Goal: Navigation & Orientation: Understand site structure

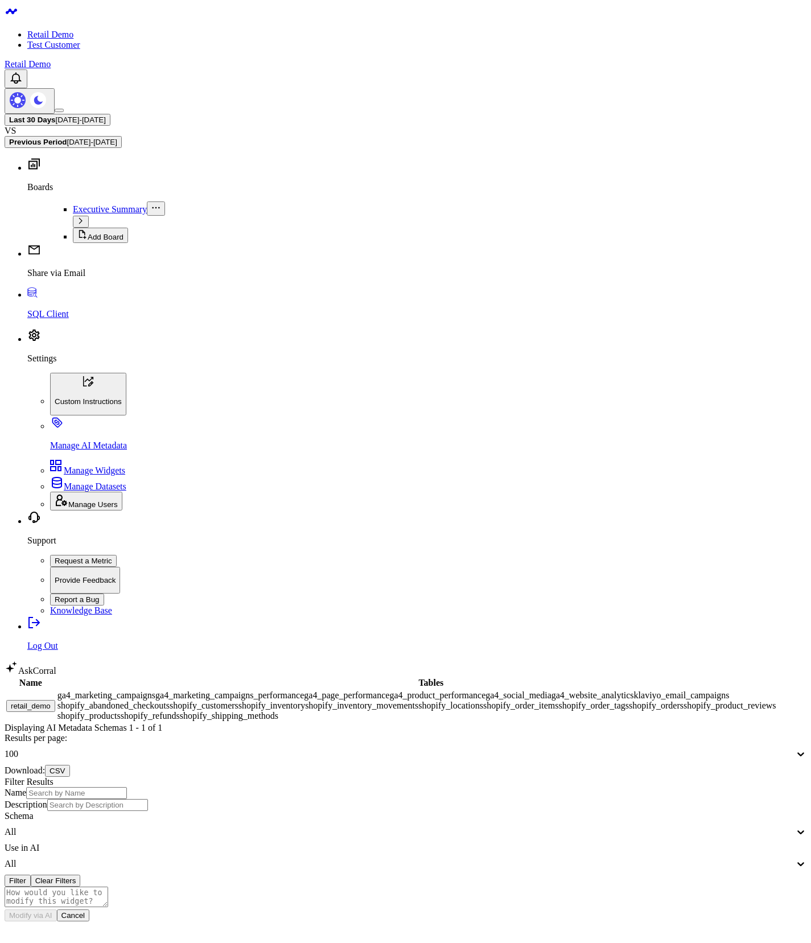
click at [370, 523] on body "Retail Demo Test Customer Retail Demo Last 30 Days 08/04/25 - 09/02/25 VS Previ…" at bounding box center [406, 638] width 802 height 1266
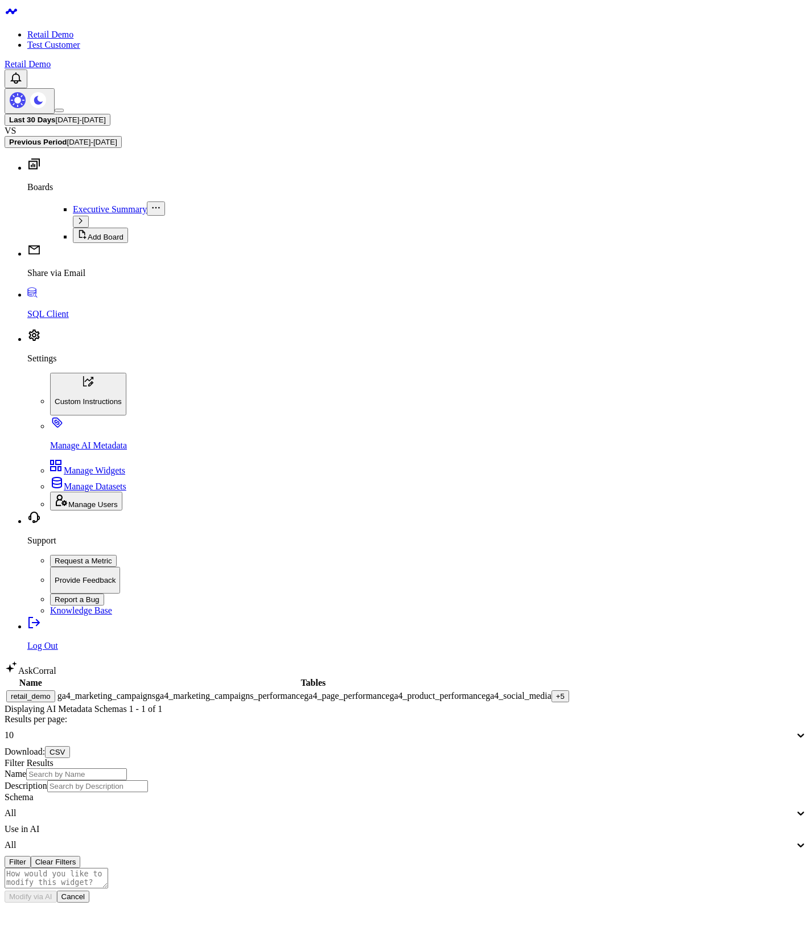
click at [556, 692] on div "+ 5" at bounding box center [560, 696] width 9 height 9
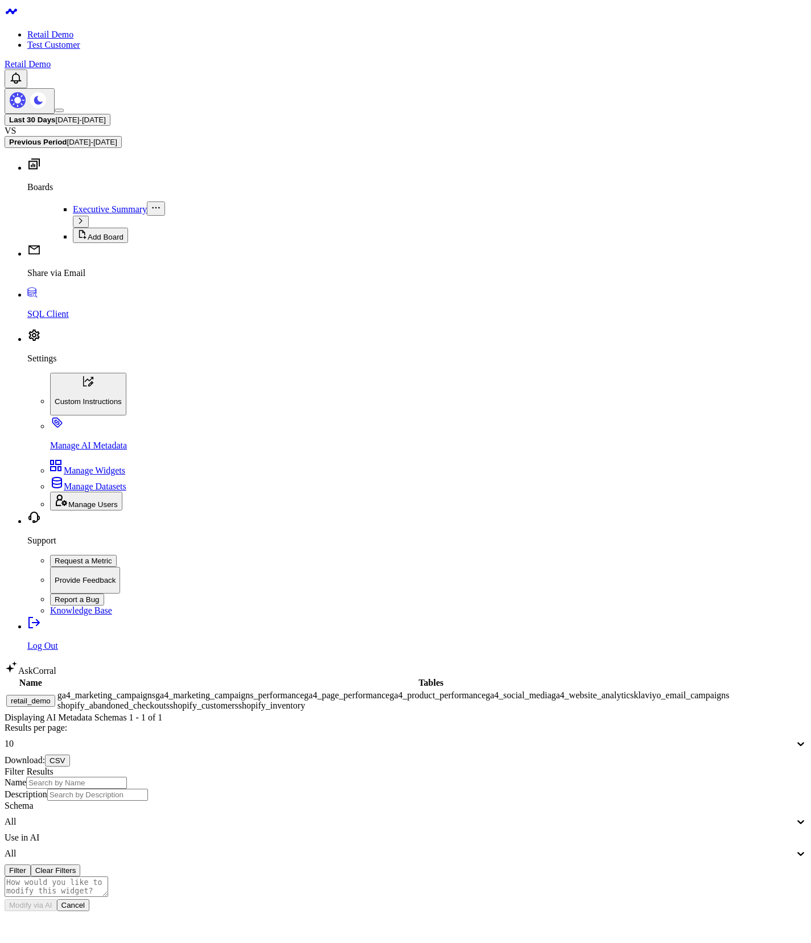
click at [623, 738] on div "10" at bounding box center [400, 743] width 790 height 10
click at [609, 785] on div "100" at bounding box center [406, 790] width 802 height 10
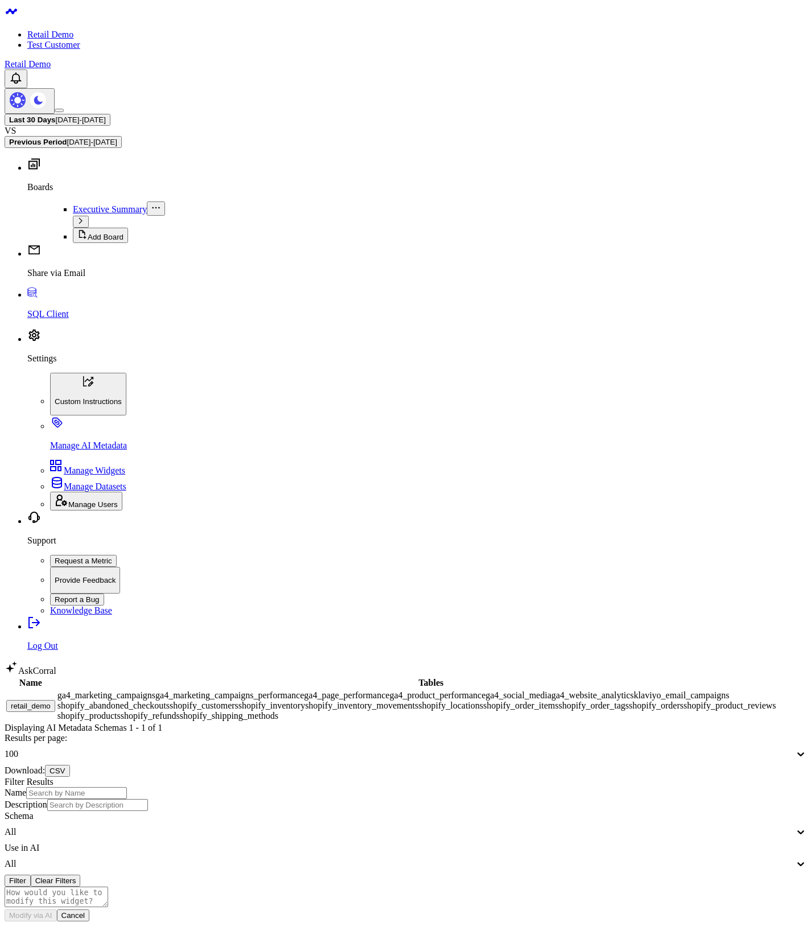
click at [471, 676] on div "Name Tables retail_demo ga4_marketing_campaigns ga4_marketing_campaigns_perform…" at bounding box center [406, 726] width 802 height 101
click at [392, 515] on body "Retail Demo Test Customer Retail Demo Last 30 Days 08/04/25 - 09/02/25 VS Previ…" at bounding box center [406, 638] width 802 height 1266
click at [192, 558] on body "Retail Demo Test Customer Retail Demo Last 30 Days 08/04/25 - 09/02/25 VS Previ…" at bounding box center [406, 638] width 802 height 1266
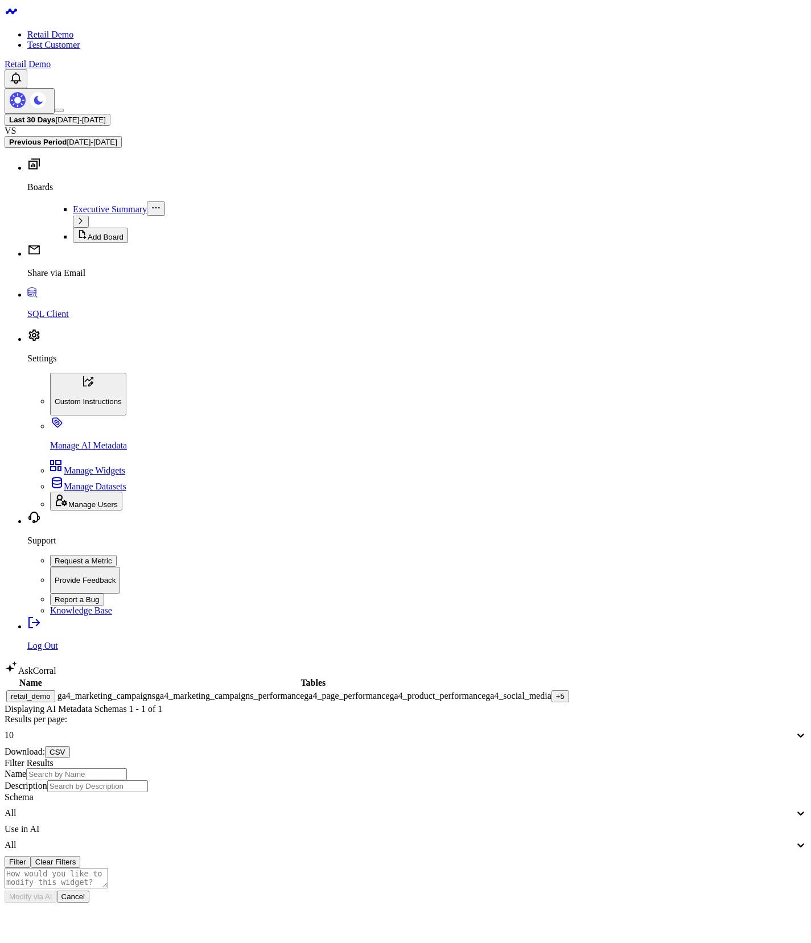
click at [556, 692] on div "+ 5" at bounding box center [560, 696] width 9 height 9
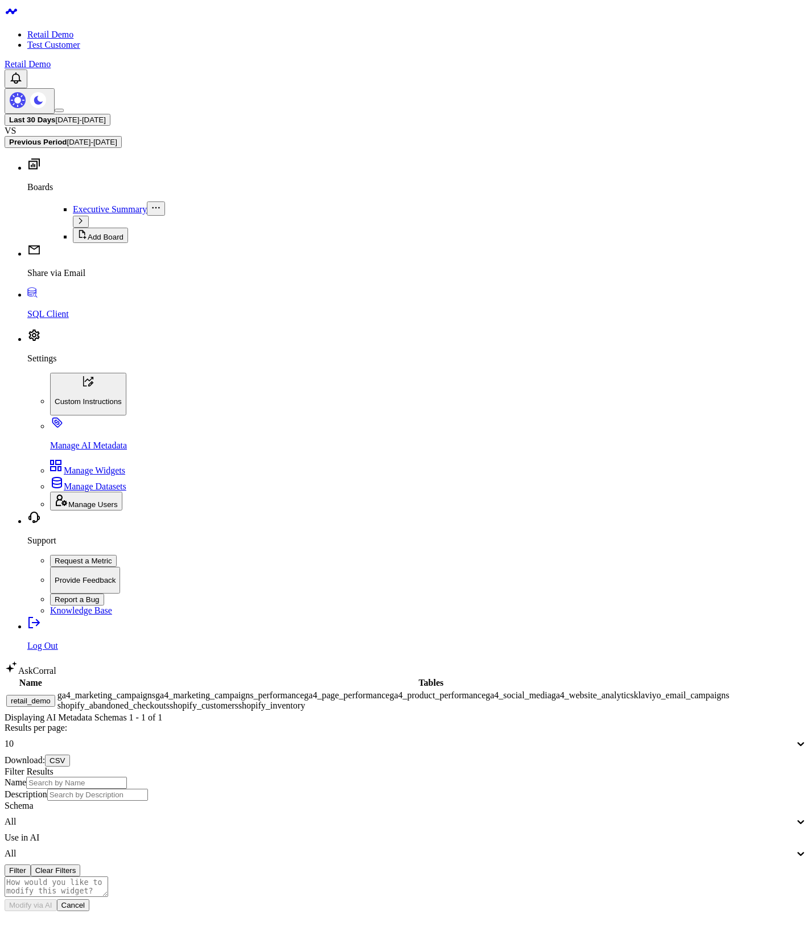
click at [65, 673] on body "Retail Demo Test Customer Retail Demo Last 30 Days [DATE] - [DATE] VS Previous …" at bounding box center [406, 632] width 802 height 1255
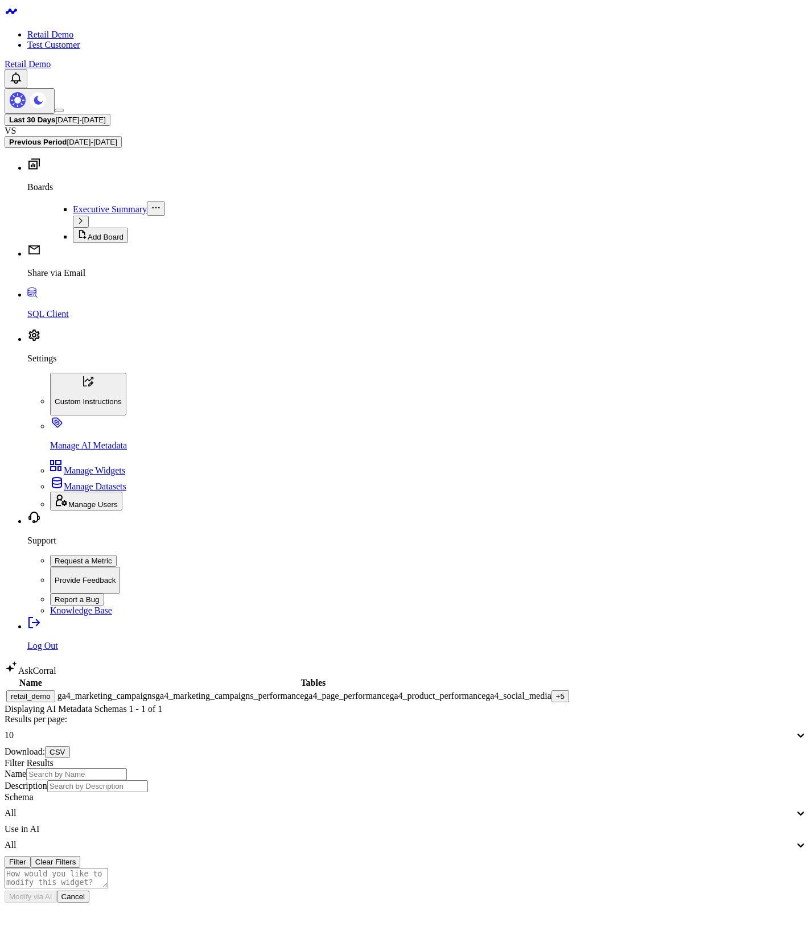
click at [556, 692] on div "+ 5" at bounding box center [560, 696] width 9 height 9
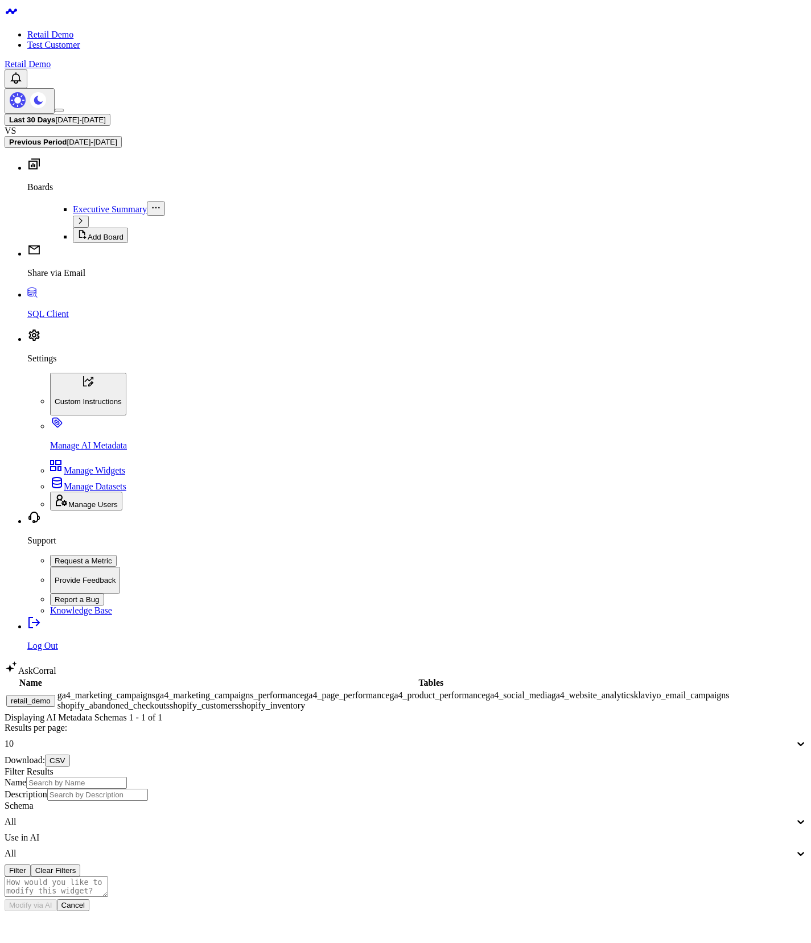
click at [616, 738] on div "10" at bounding box center [400, 743] width 790 height 10
click at [613, 785] on div "100" at bounding box center [406, 790] width 802 height 10
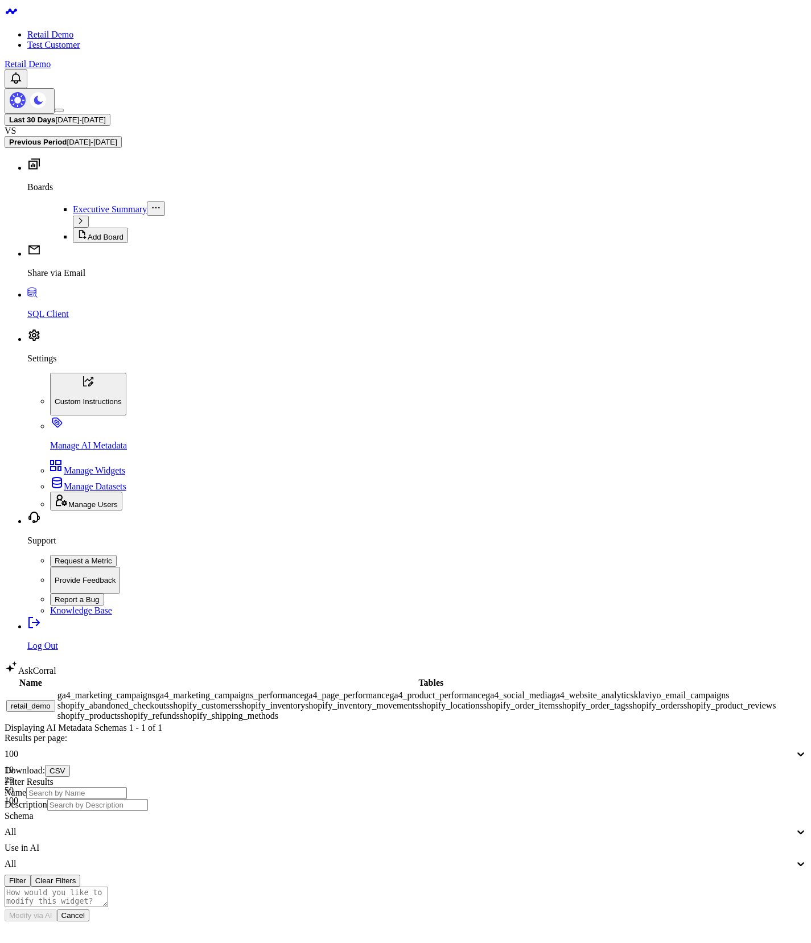
click at [606, 749] on div "100" at bounding box center [400, 754] width 790 height 10
click at [610, 785] on div "50" at bounding box center [406, 790] width 802 height 10
click at [55, 700] on button "retail_demo" at bounding box center [30, 706] width 49 height 12
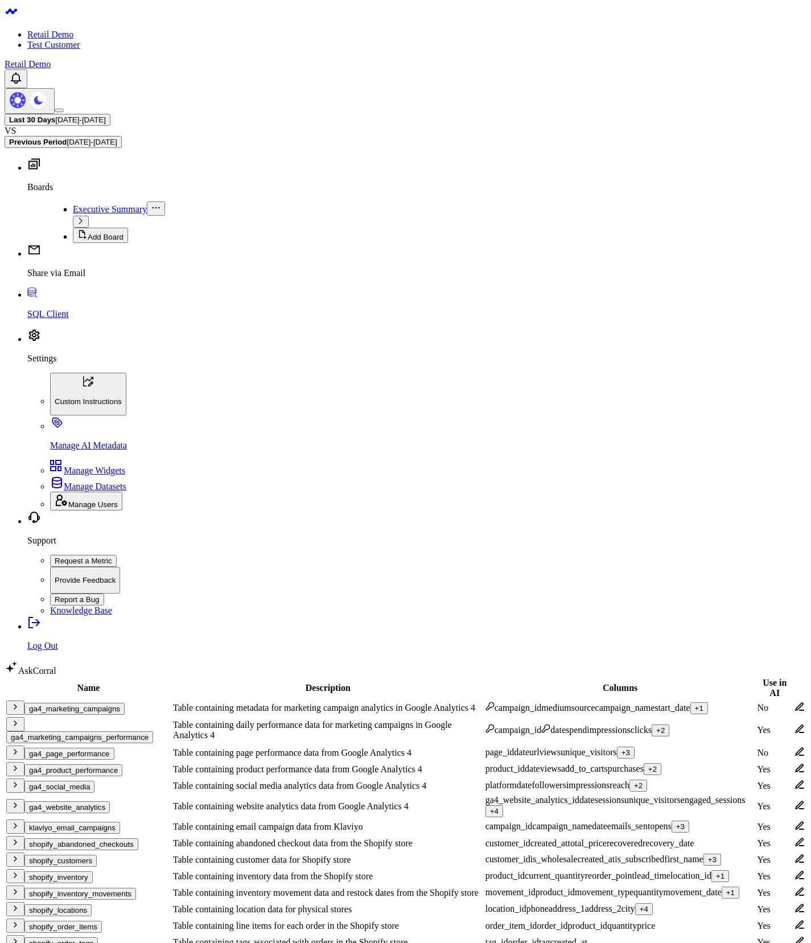
click at [656, 726] on div "+ 2" at bounding box center [660, 730] width 9 height 9
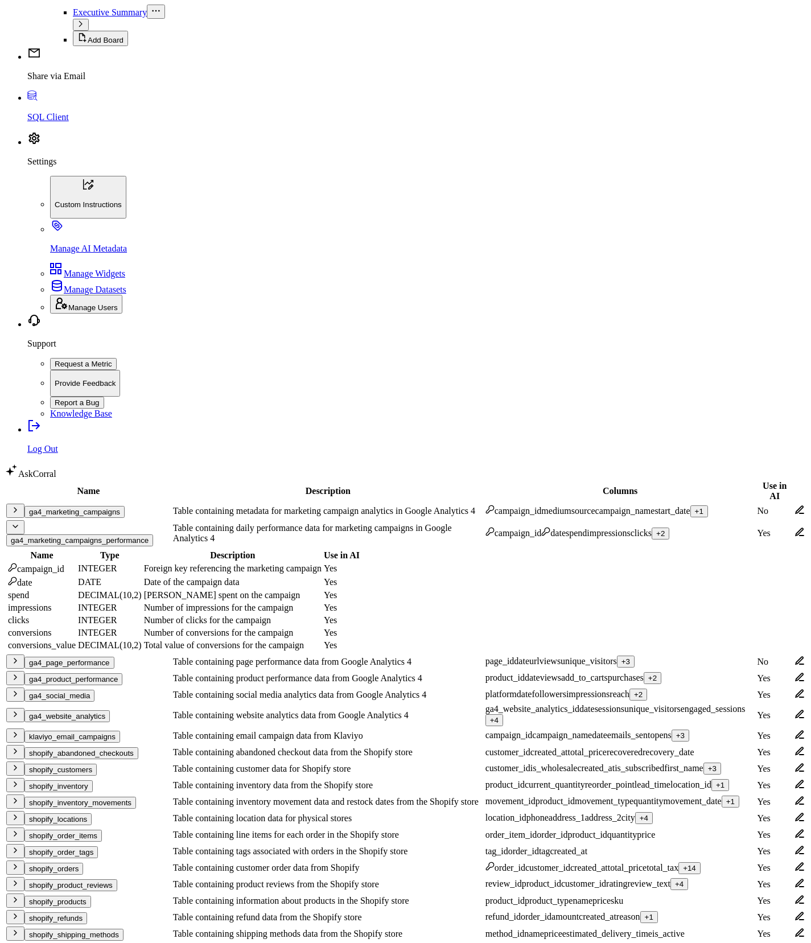
scroll to position [205, 0]
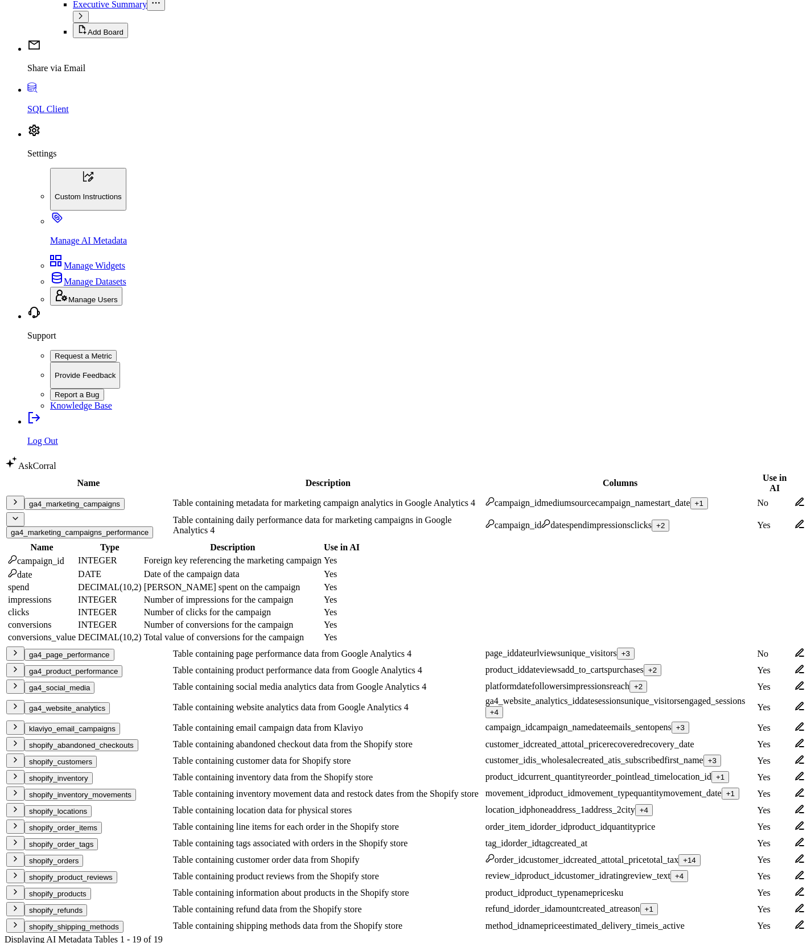
click at [708, 756] on div "+ 3" at bounding box center [712, 760] width 9 height 9
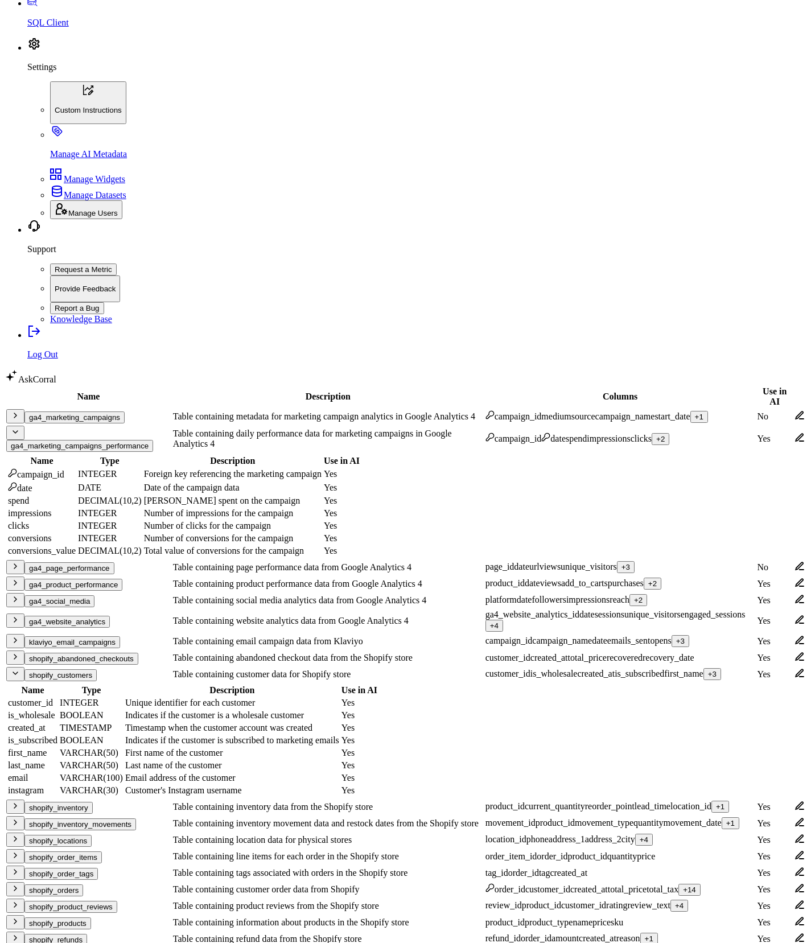
scroll to position [478, 0]
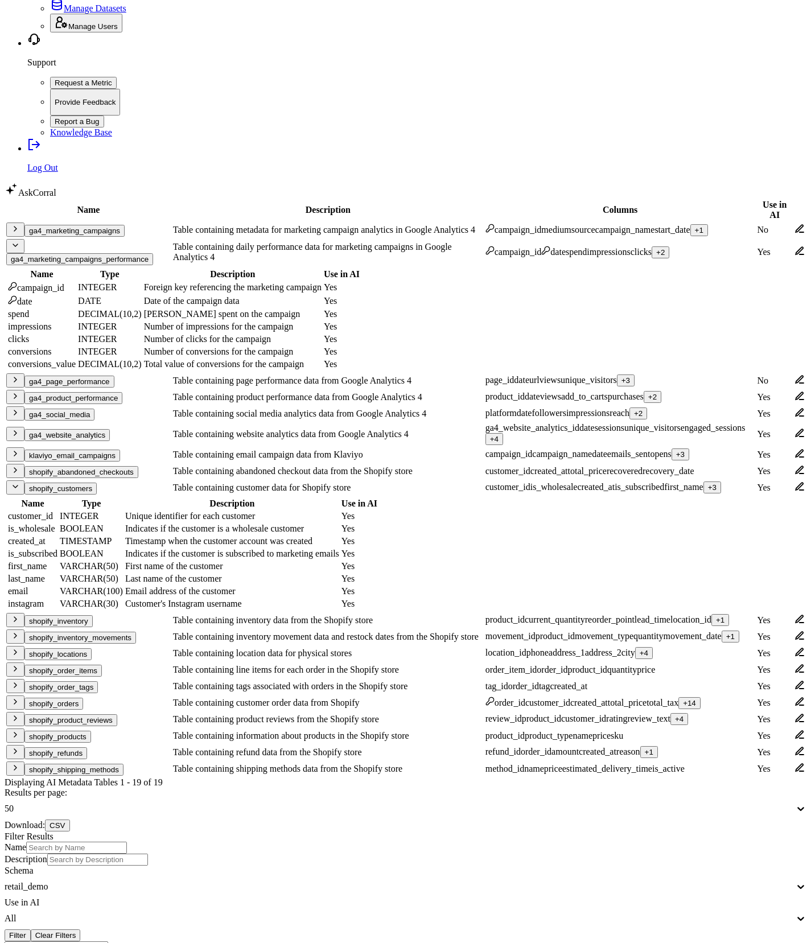
click at [716, 615] on div "+ 1" at bounding box center [720, 619] width 9 height 9
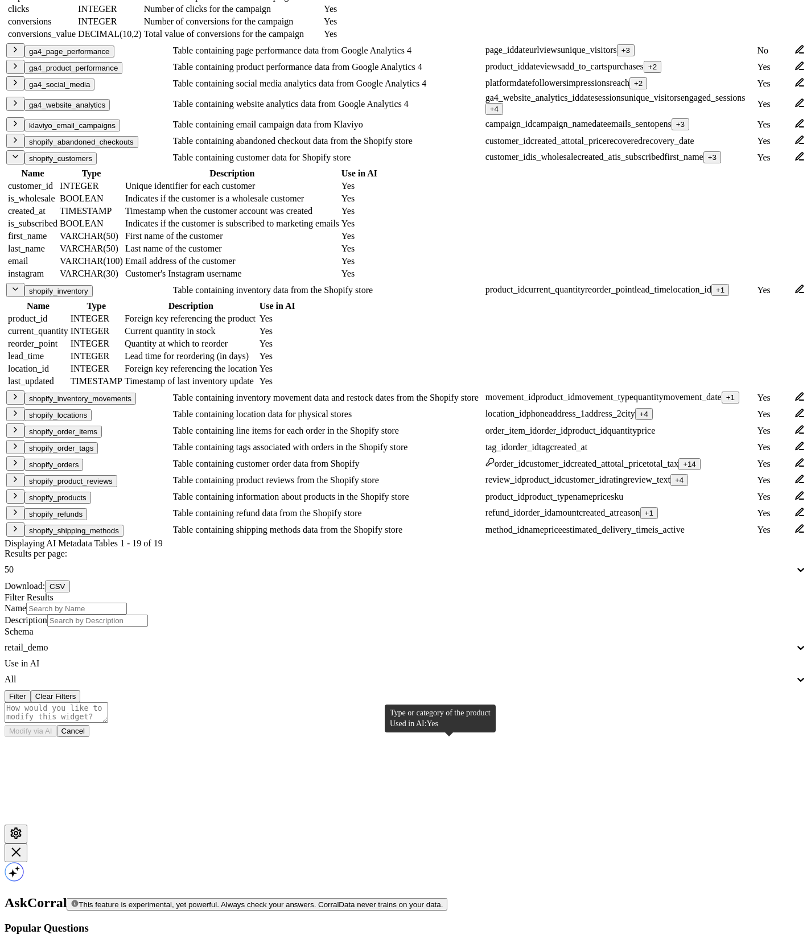
scroll to position [860, 0]
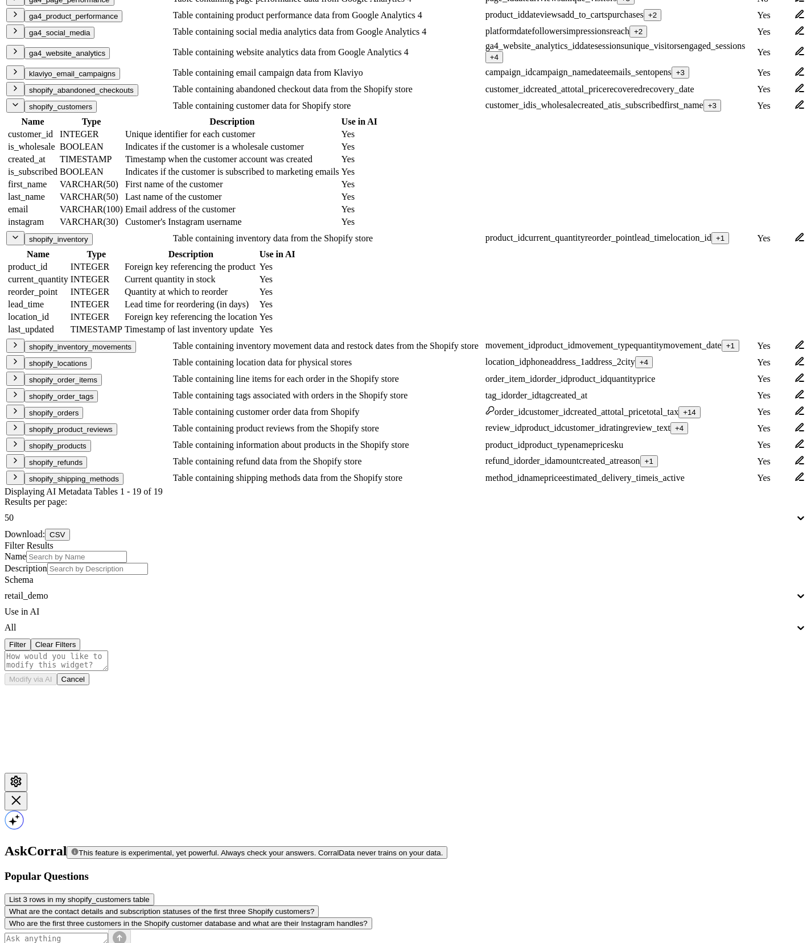
click at [639, 366] on div "+ 4" at bounding box center [643, 362] width 9 height 9
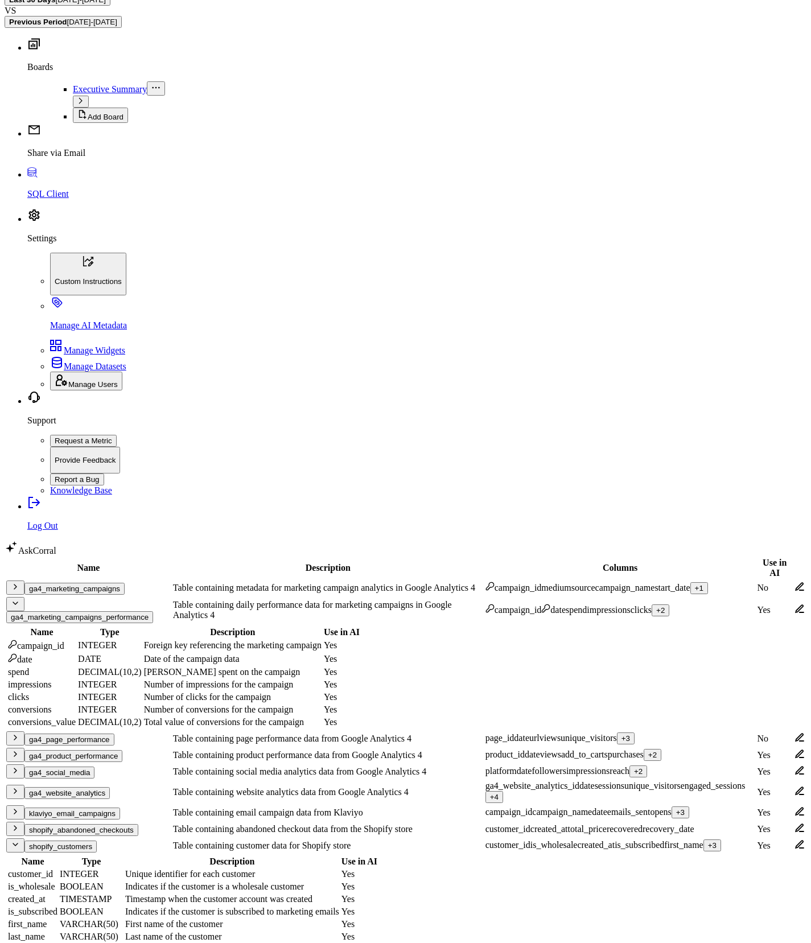
scroll to position [0, 0]
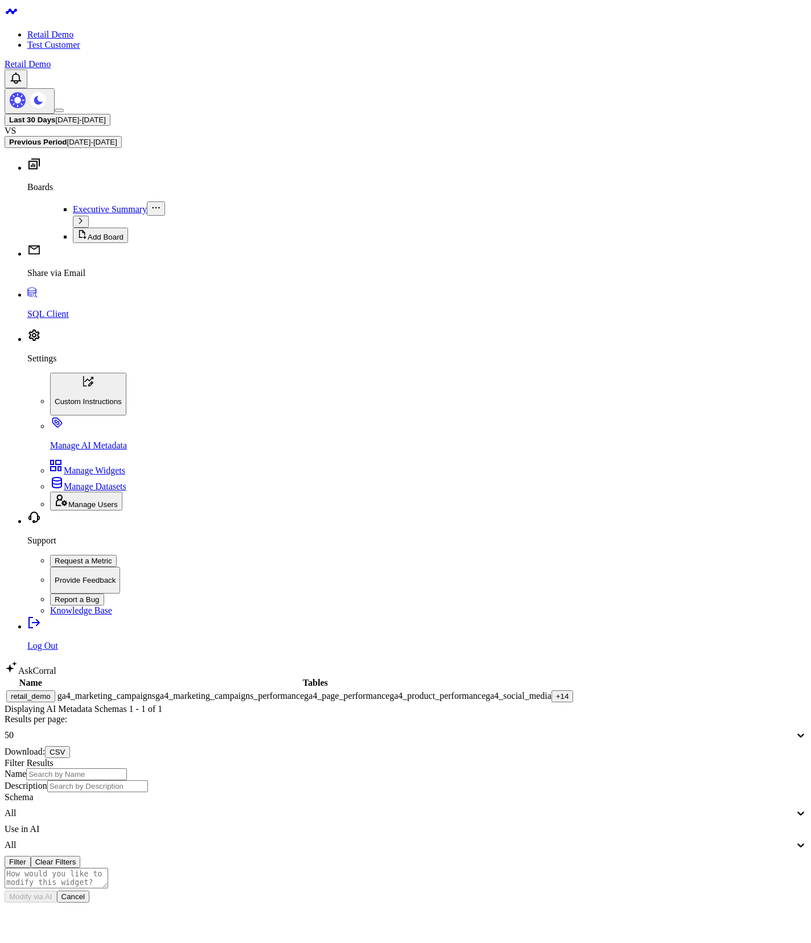
click at [556, 692] on div "+ 14" at bounding box center [562, 696] width 13 height 9
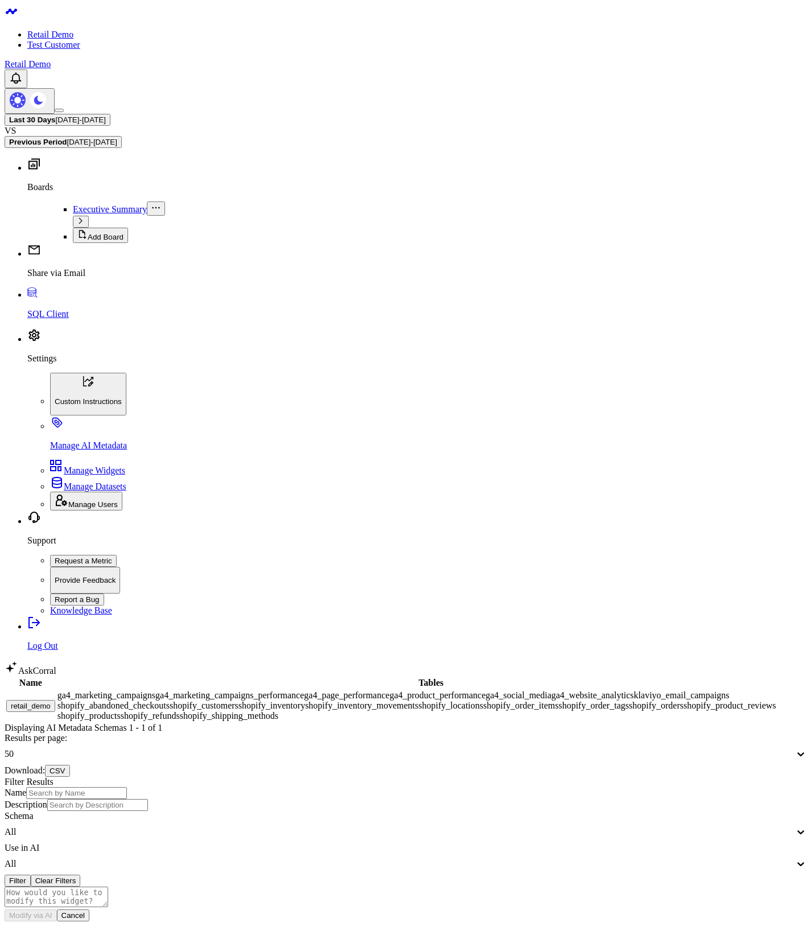
click at [311, 676] on div "Name Tables retail_demo ga4_marketing_campaigns ga4_marketing_campaigns_perform…" at bounding box center [406, 781] width 802 height 210
click at [617, 743] on div "50" at bounding box center [406, 754] width 802 height 22
click at [617, 765] on div "10 25 50 100" at bounding box center [406, 785] width 802 height 41
click at [604, 765] on div "10" at bounding box center [406, 770] width 802 height 10
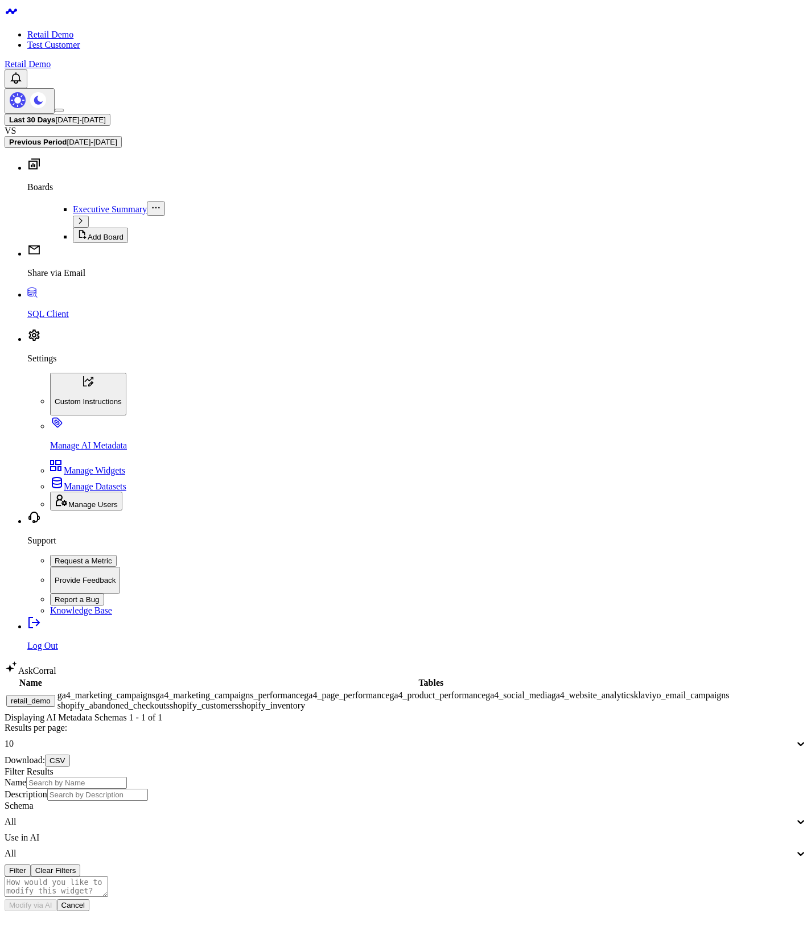
click at [335, 676] on div "Name Tables retail_demo ga4_marketing_campaigns ga4_marketing_campaigns_perform…" at bounding box center [406, 776] width 802 height 200
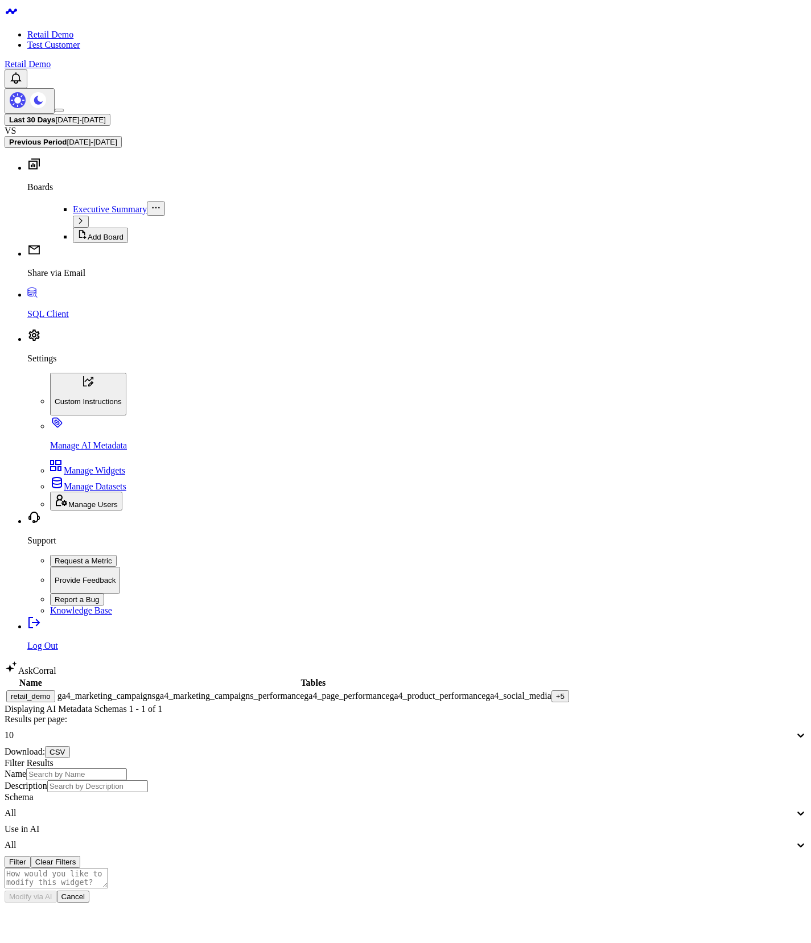
click at [794, 724] on div at bounding box center [800, 735] width 12 height 22
click at [625, 776] on div "100" at bounding box center [406, 781] width 802 height 10
click at [346, 676] on div "Name Tables retail_demo ga4_marketing_campaigns ga4_marketing_campaigns_perform…" at bounding box center [406, 772] width 802 height 192
click at [127, 768] on input "Name" at bounding box center [76, 774] width 101 height 12
type input "ga4"
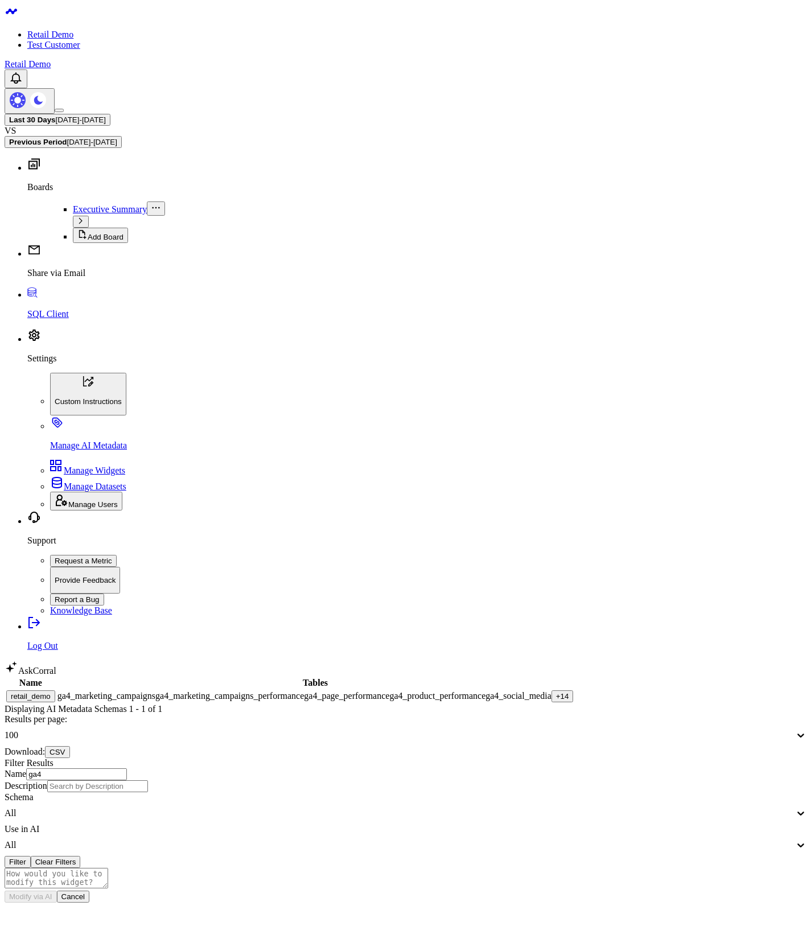
click at [31, 856] on button "Filter" at bounding box center [18, 862] width 26 height 12
click at [556, 692] on div "+ 1" at bounding box center [560, 696] width 9 height 9
click at [81, 856] on button "Clear Filters" at bounding box center [56, 862] width 50 height 12
click at [556, 692] on div "+ 5" at bounding box center [560, 696] width 9 height 9
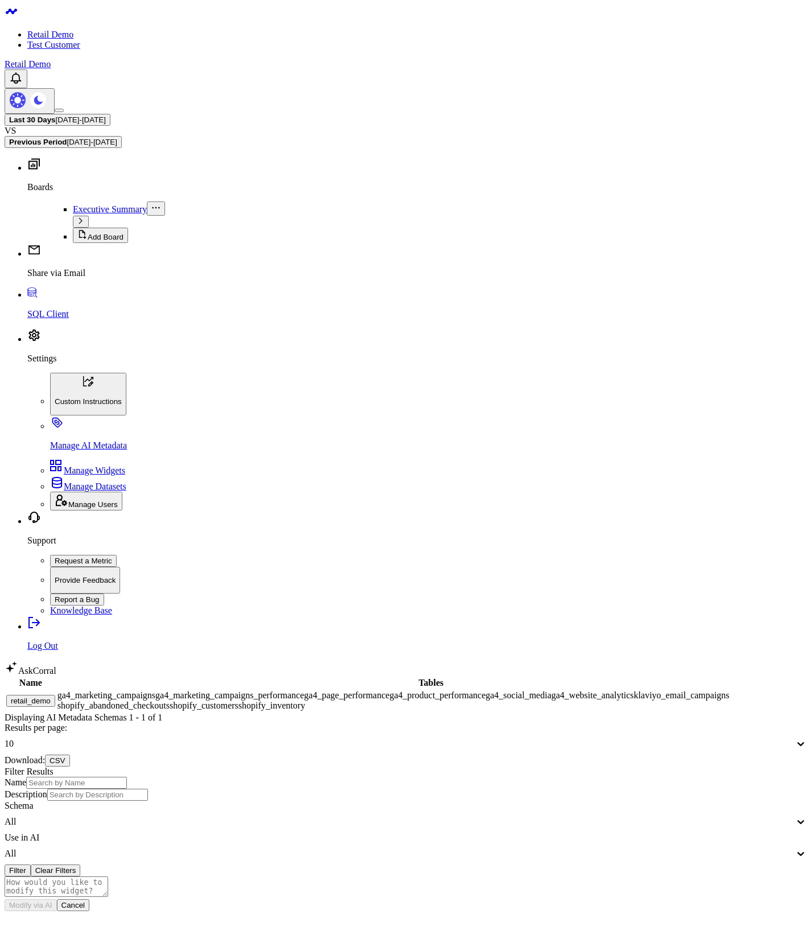
click at [414, 676] on div "Name Tables retail_demo ga4_marketing_campaigns ga4_marketing_campaigns_perform…" at bounding box center [406, 776] width 802 height 200
click at [237, 435] on body "Retail Demo Test Customer Retail Demo Last 30 Days [DATE] - [DATE] VS Previous …" at bounding box center [406, 632] width 802 height 1255
click at [233, 598] on body "Retail Demo Test Customer Retail Demo Last 30 Days [DATE] - [DATE] VS Previous …" at bounding box center [406, 632] width 802 height 1255
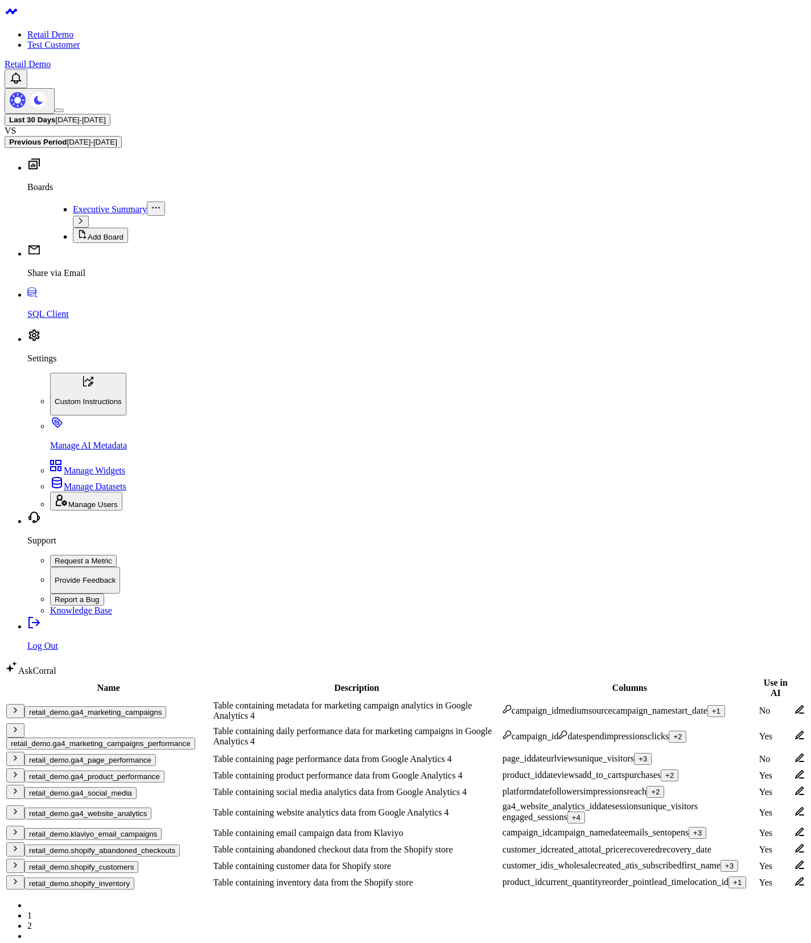
click at [502, 722] on td "campaign_id date spend impressions clicks + 2" at bounding box center [629, 735] width 255 height 27
click at [673, 732] on div "+ 2" at bounding box center [677, 736] width 9 height 9
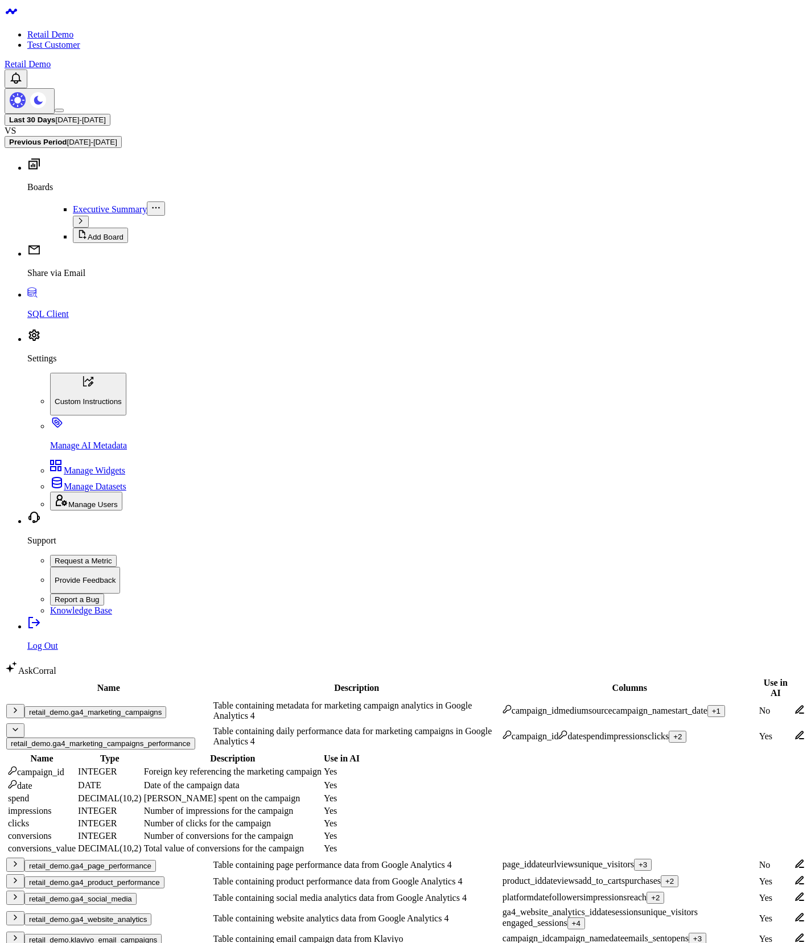
click at [140, 933] on button "retail_demo.klaviyo_email_campaigns" at bounding box center [92, 939] width 137 height 12
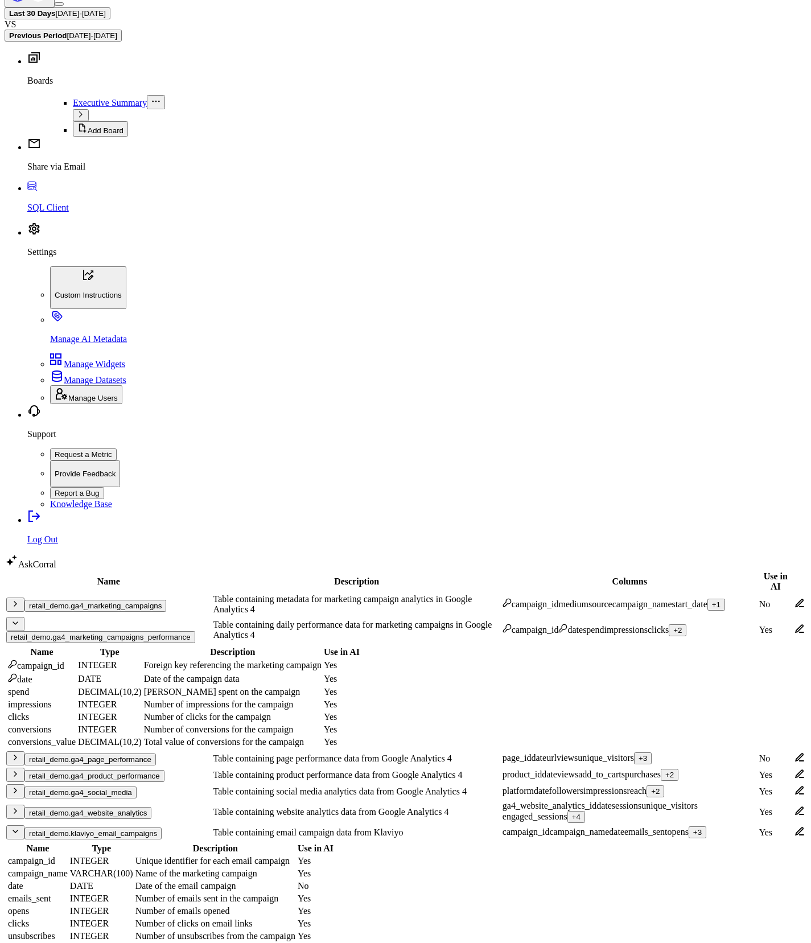
scroll to position [137, 0]
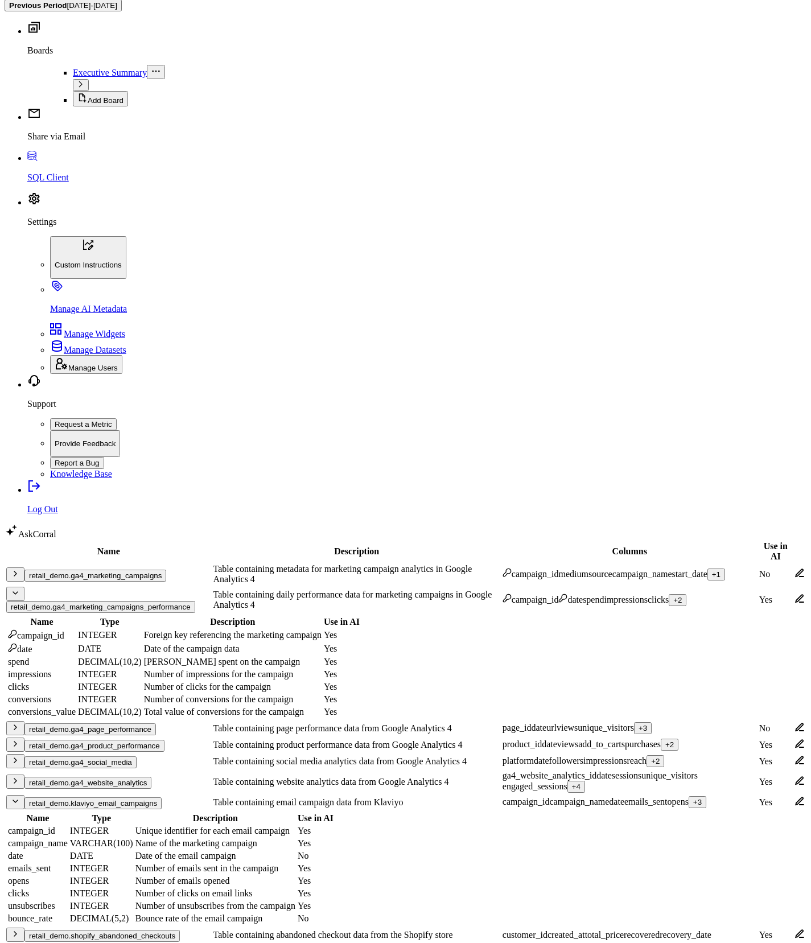
click at [162, 797] on button "retail_demo.klaviyo_email_campaigns" at bounding box center [92, 803] width 137 height 12
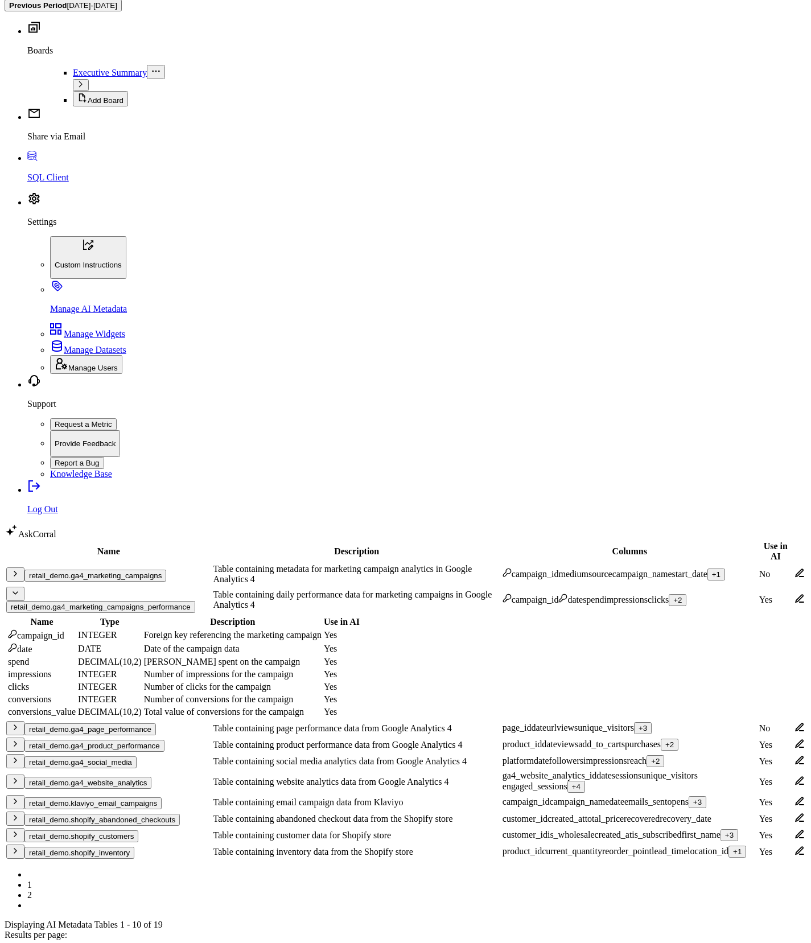
scroll to position [49, 0]
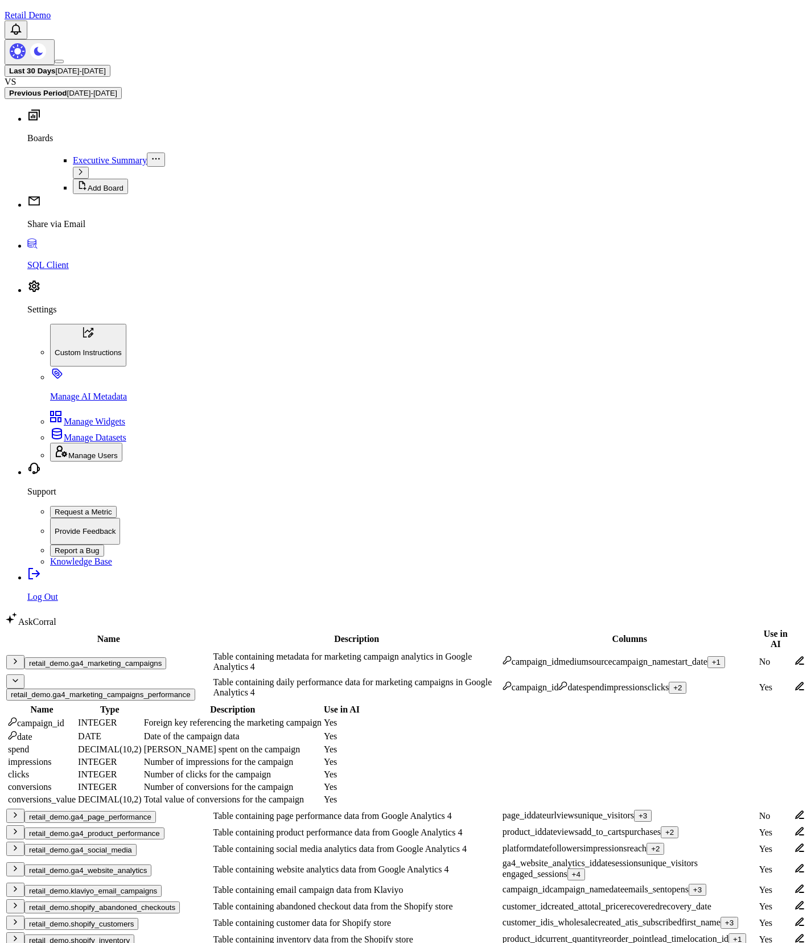
click at [146, 901] on button "retail_demo.shopify_abandoned_checkouts" at bounding box center [101, 907] width 155 height 12
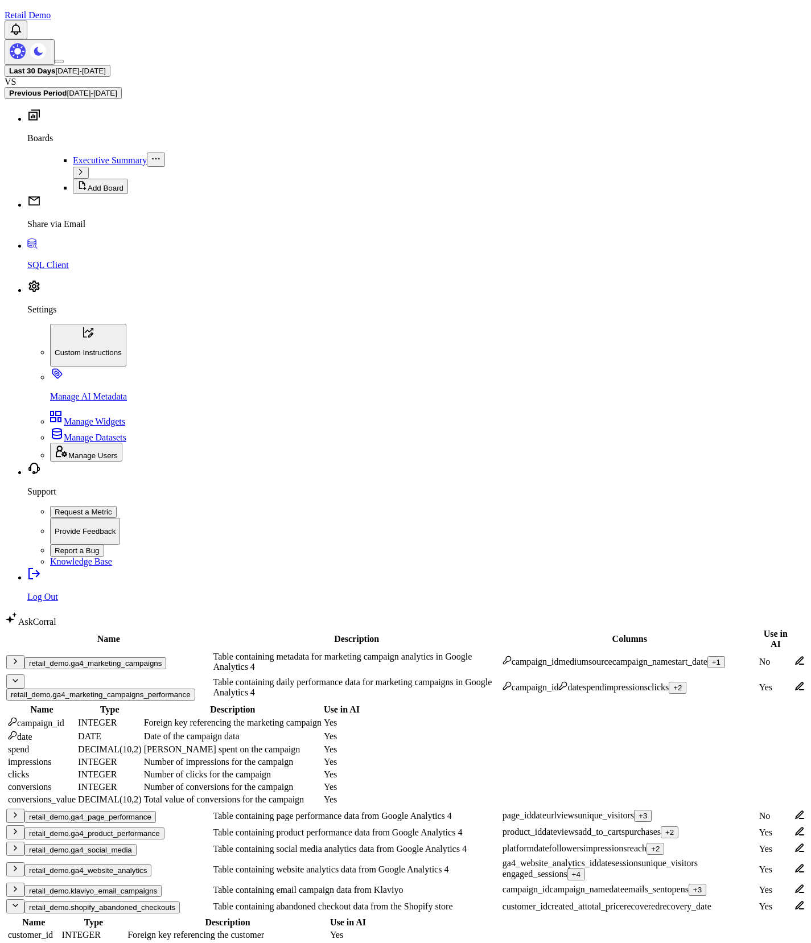
click at [146, 901] on button "retail_demo.shopify_abandoned_checkouts" at bounding box center [101, 907] width 155 height 12
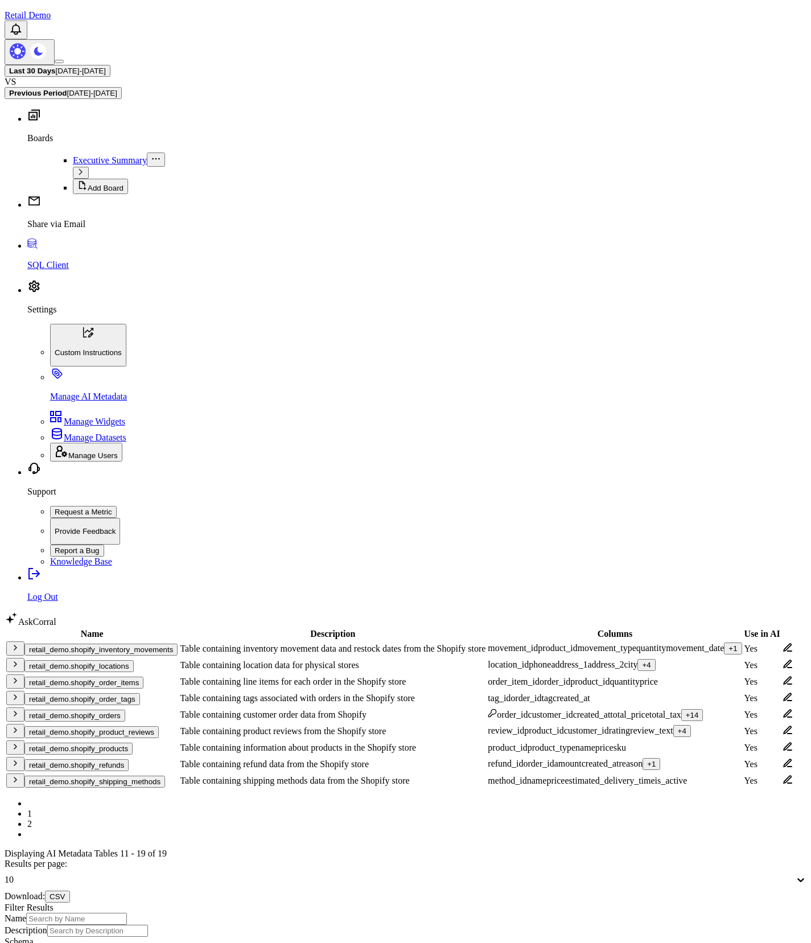
scroll to position [0, 0]
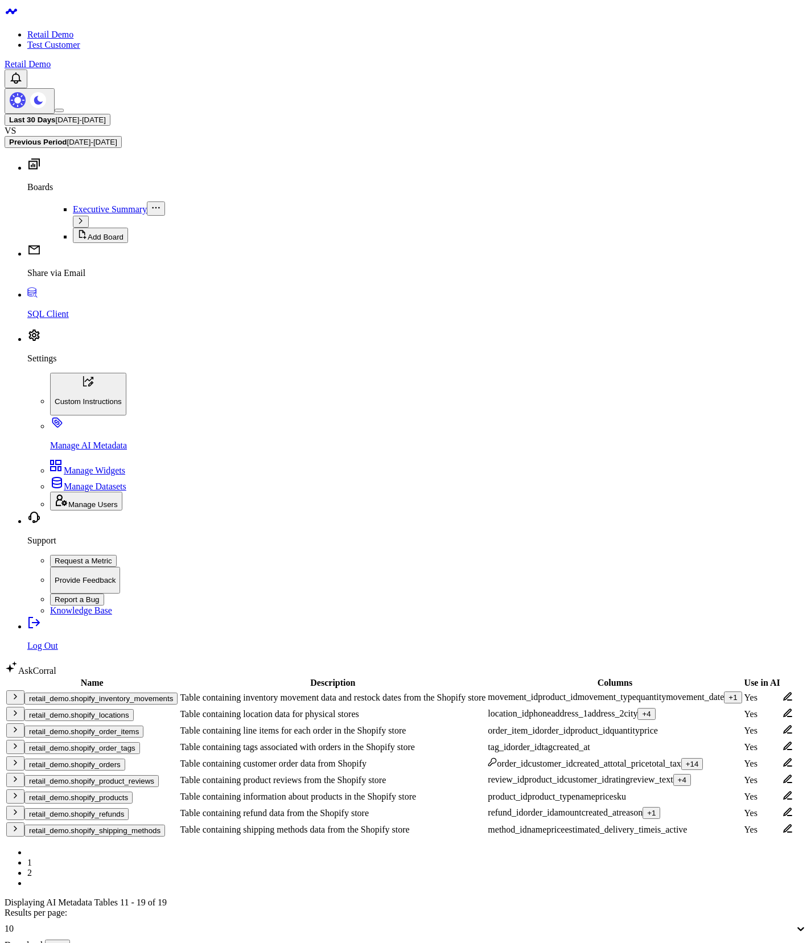
click at [32, 857] on link "1" at bounding box center [29, 862] width 5 height 10
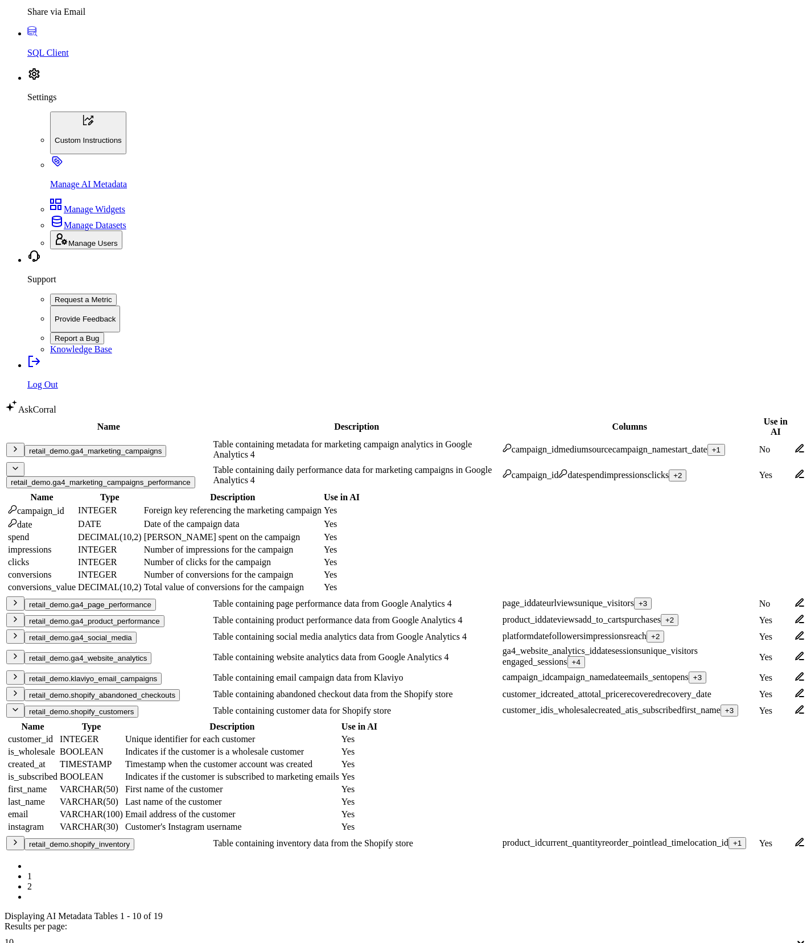
scroll to position [273, 0]
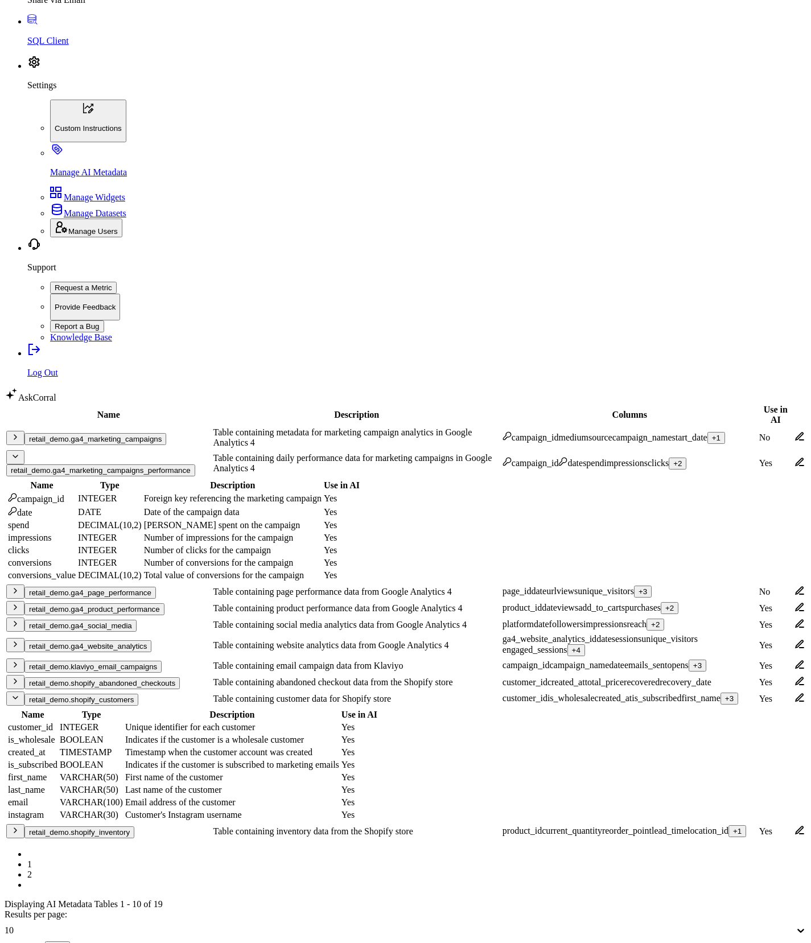
click at [138, 693] on button "retail_demo.shopify_customers" at bounding box center [81, 699] width 114 height 12
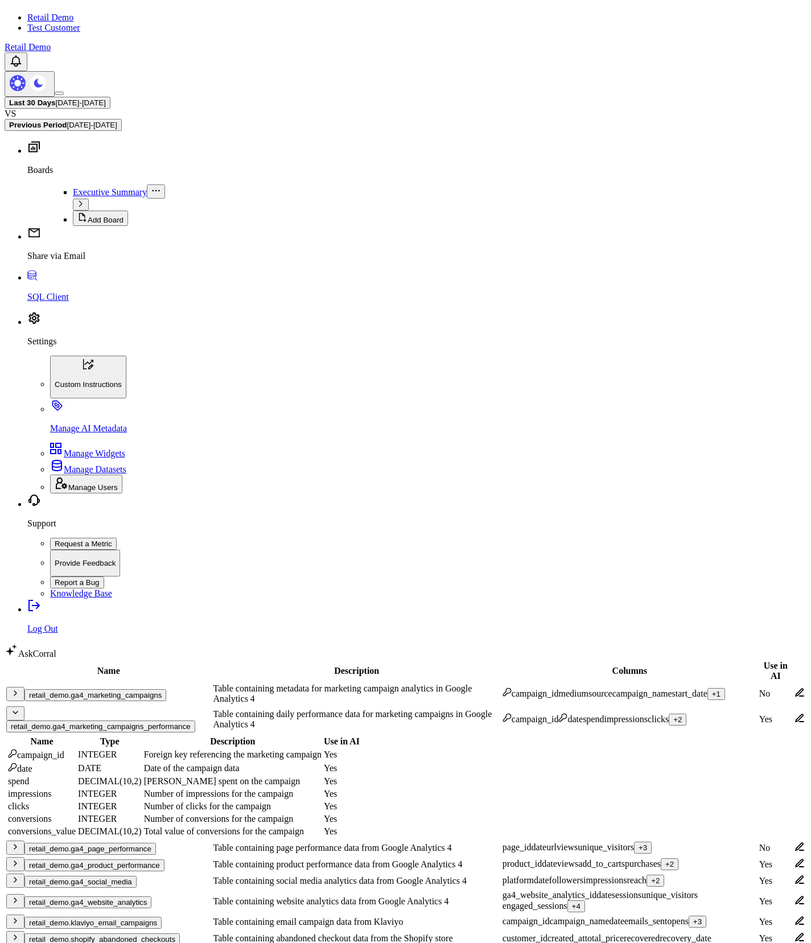
scroll to position [0, 0]
